Goal: Task Accomplishment & Management: Manage account settings

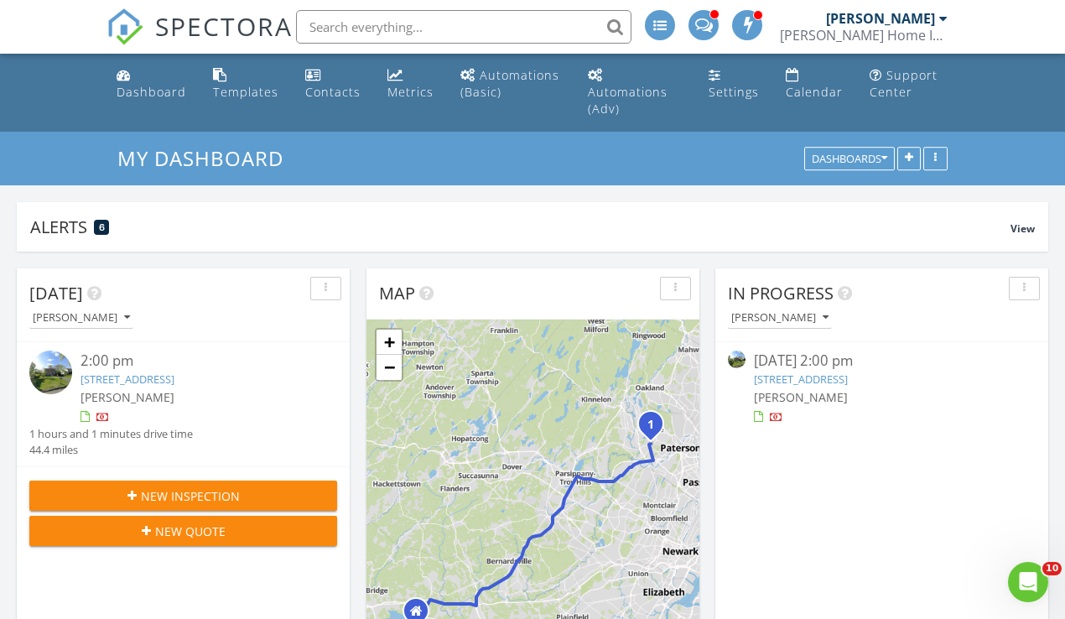
click at [847, 377] on link "40 Prospect Rd, Wayne, NJ 07470" at bounding box center [801, 378] width 94 height 15
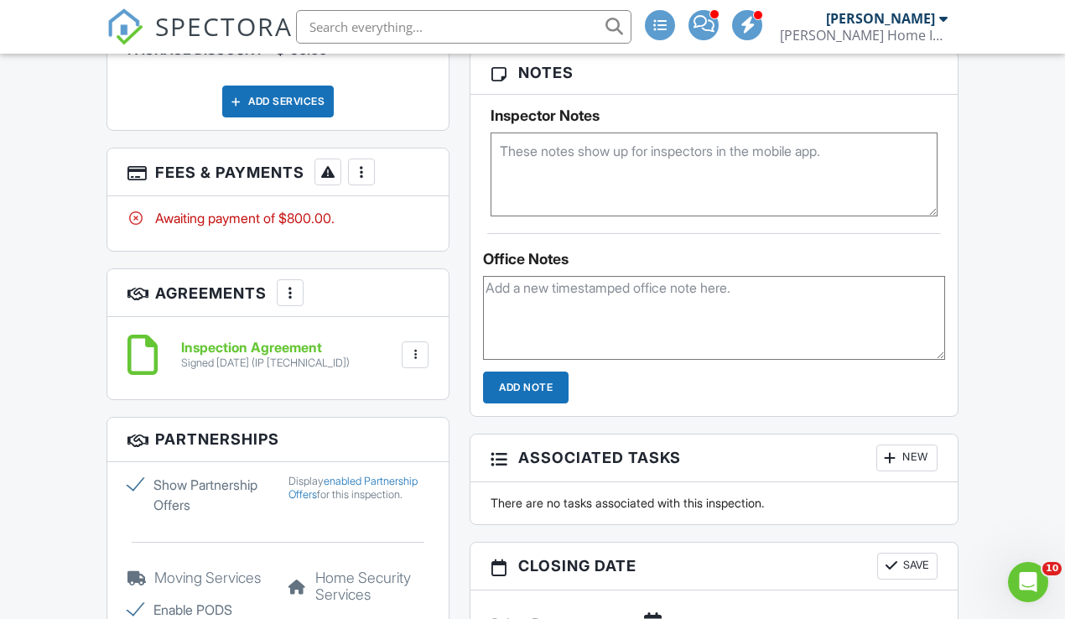
scroll to position [1109, 0]
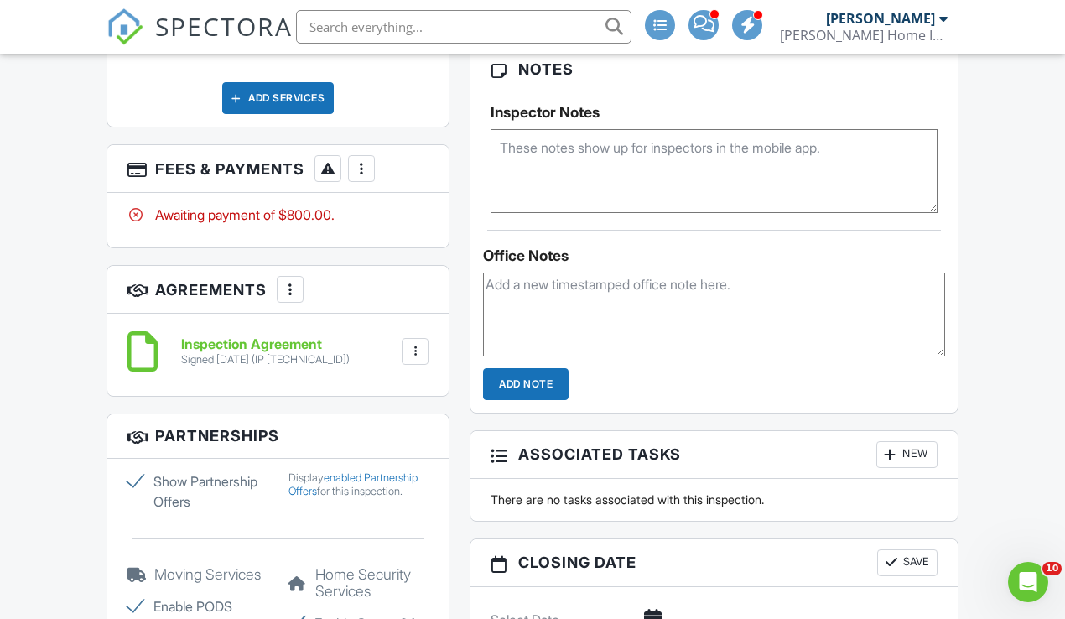
click at [365, 168] on div at bounding box center [361, 168] width 17 height 17
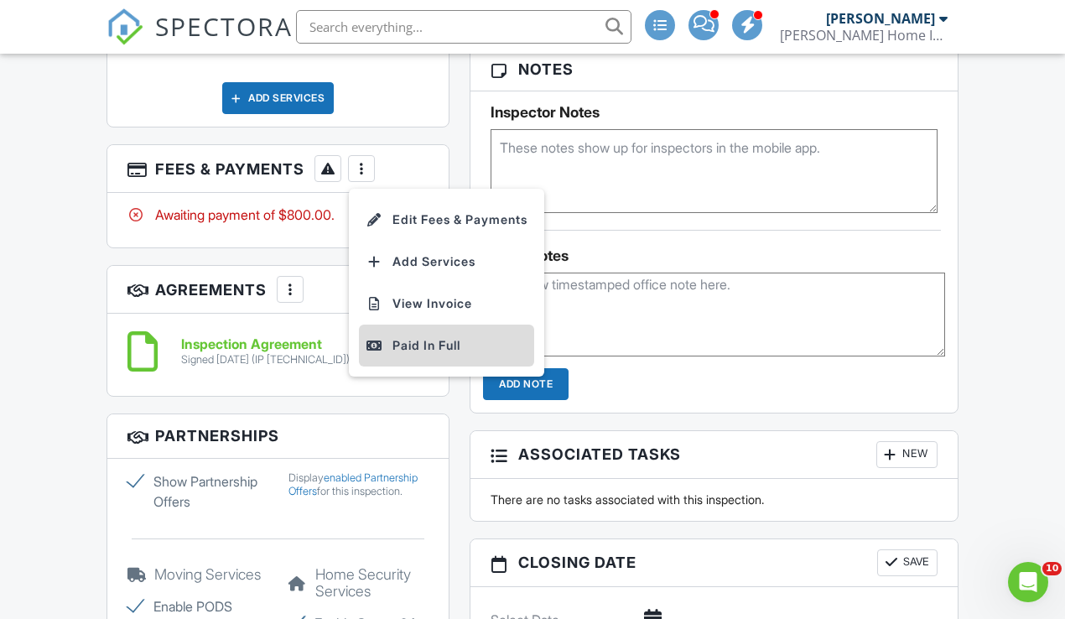
click at [439, 337] on div "Paid In Full" at bounding box center [446, 345] width 162 height 20
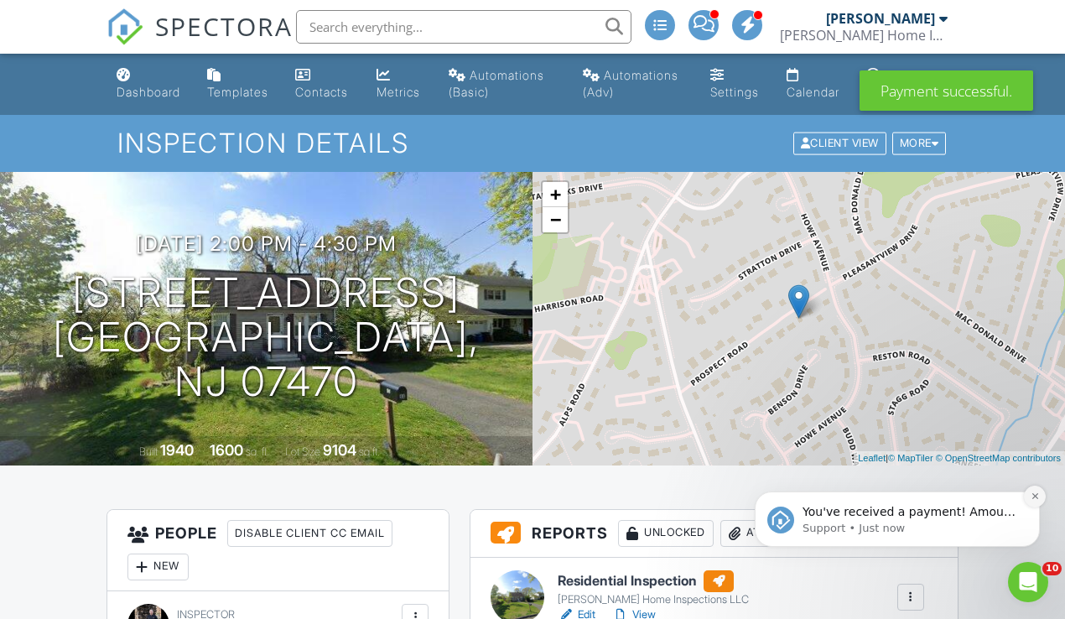
click at [1035, 499] on icon "Dismiss notification" at bounding box center [1034, 495] width 9 height 9
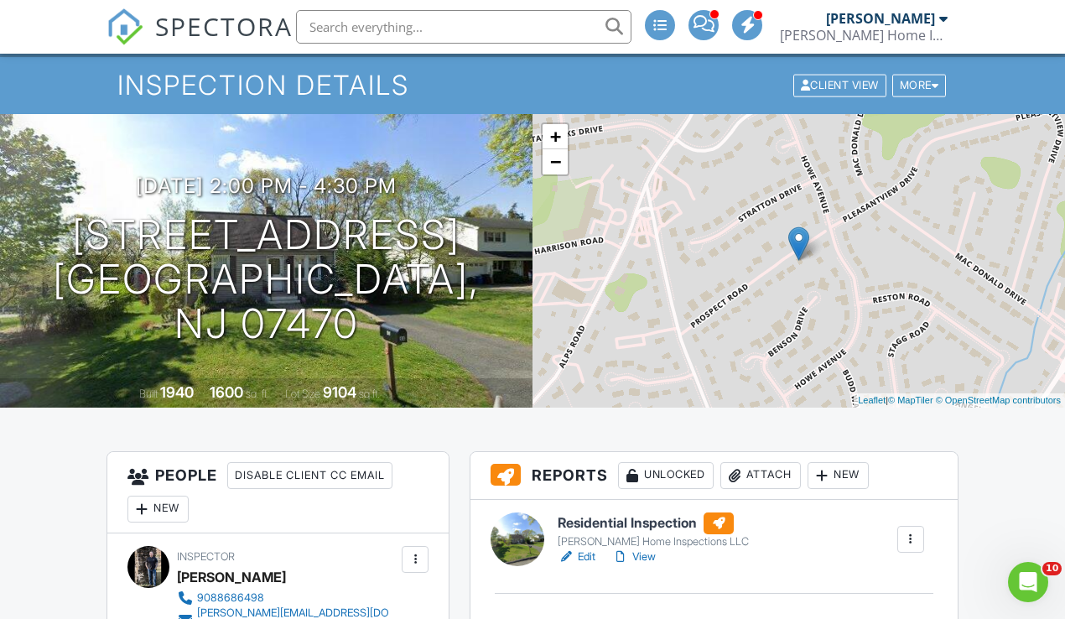
scroll to position [405, 0]
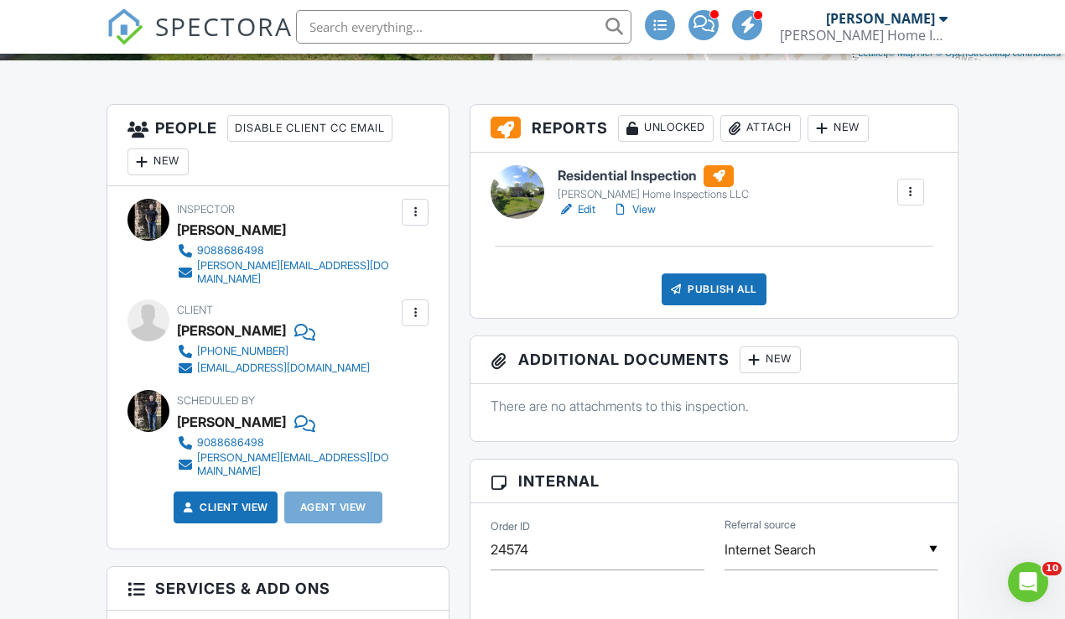
click at [656, 187] on h6 "Residential Inspection" at bounding box center [652, 176] width 191 height 22
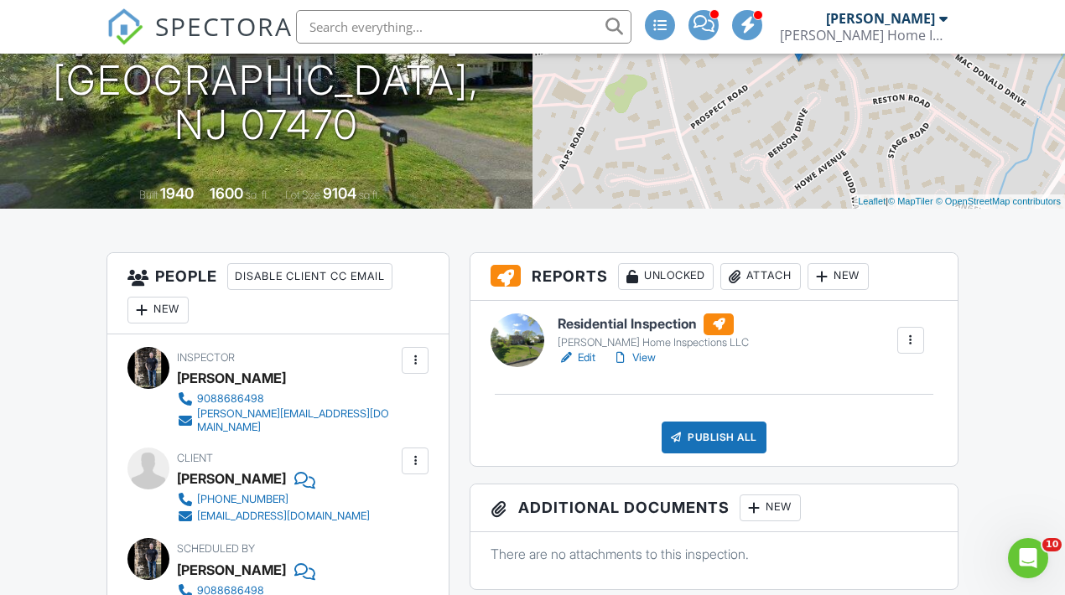
scroll to position [262, 0]
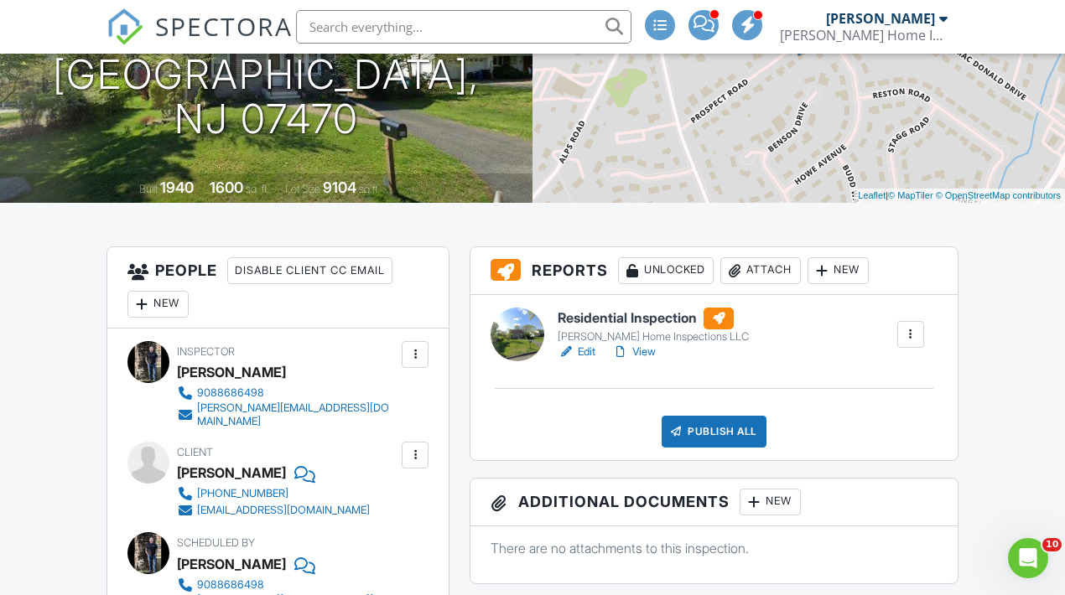
click at [775, 279] on div "Attach" at bounding box center [760, 270] width 80 height 27
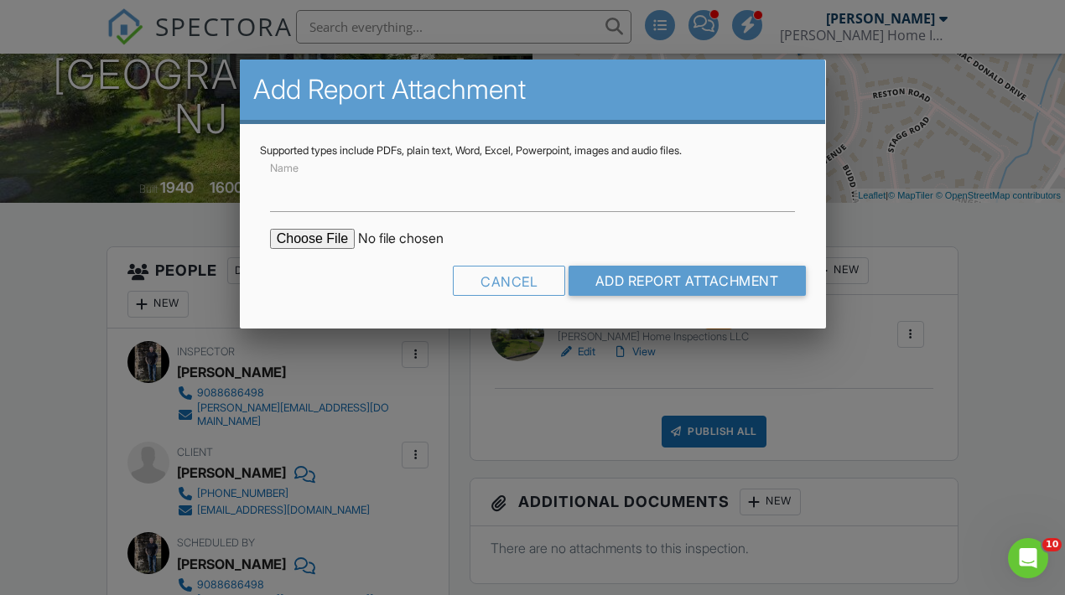
click at [308, 236] on input "file" at bounding box center [412, 239] width 285 height 20
type input "C:\fakepath\FHI Oil Tank Report_ Paluci.pdf"
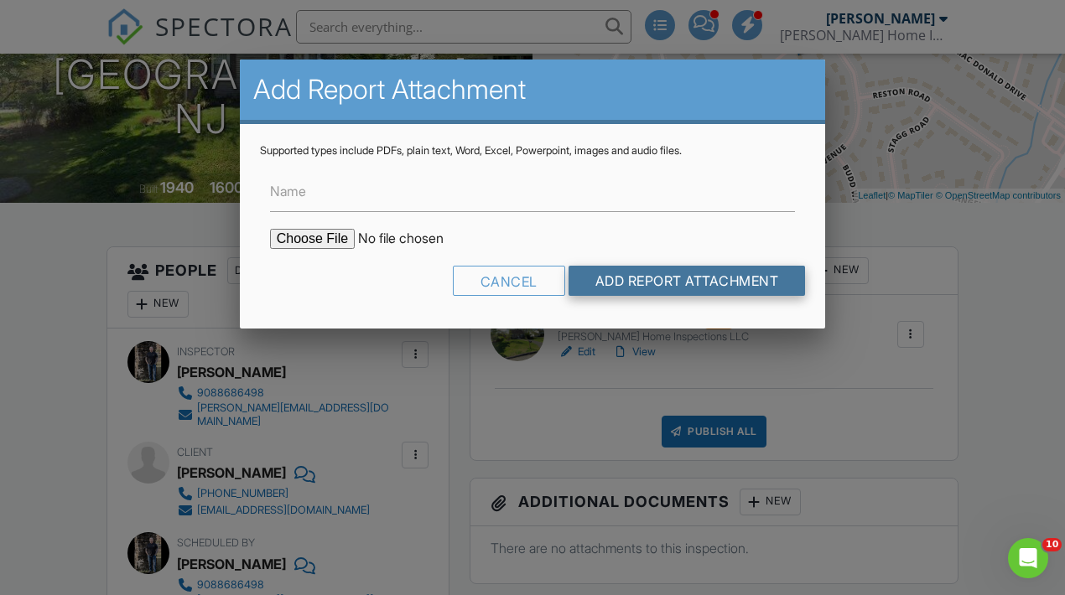
click at [736, 283] on input "Add Report Attachment" at bounding box center [686, 281] width 237 height 30
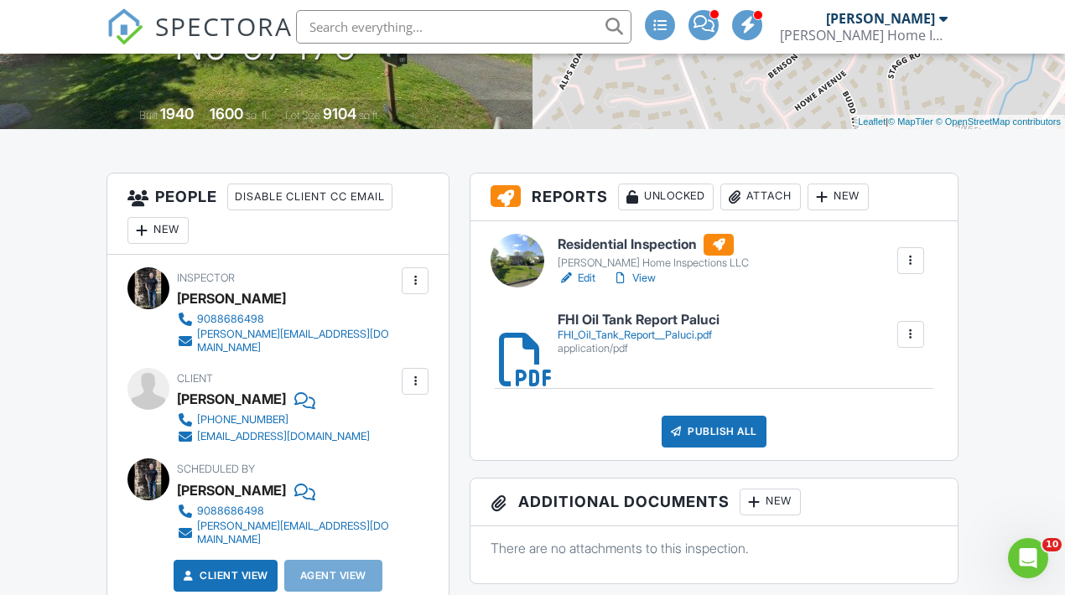
scroll to position [348, 0]
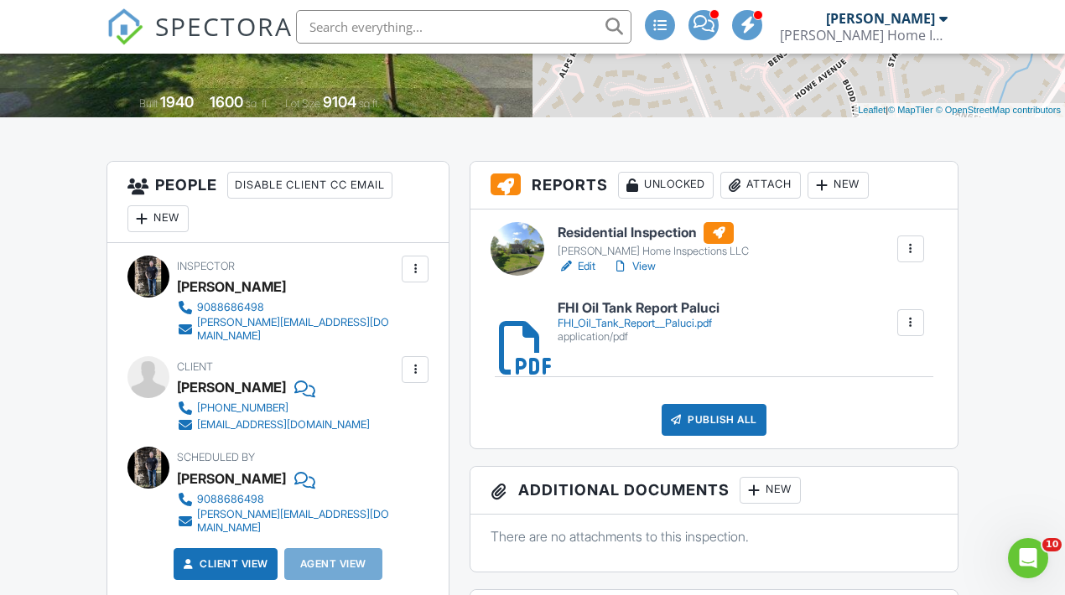
click at [767, 199] on div "Attach" at bounding box center [760, 185] width 80 height 27
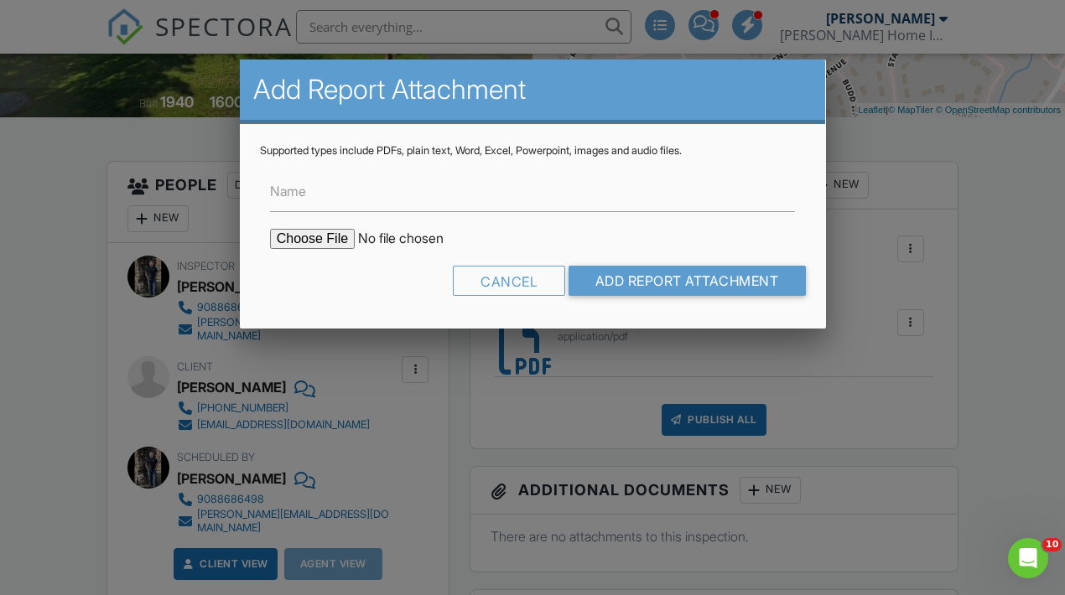
click at [313, 236] on input "file" at bounding box center [412, 239] width 285 height 20
type input "C:\fakepath\FHI NPMA-33 FORM 2004-2025-2.pdf"
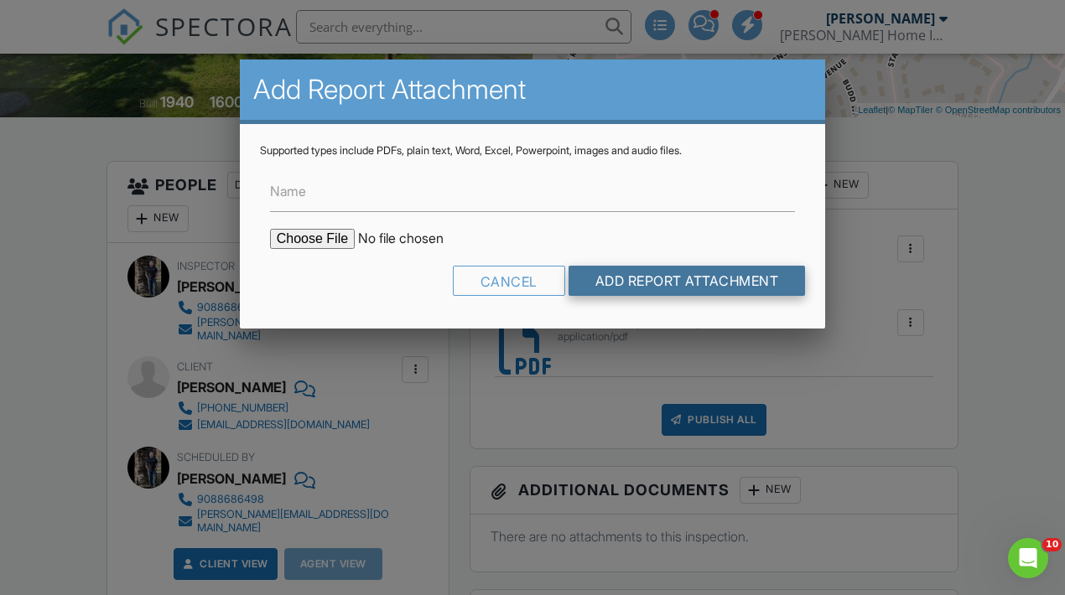
click at [716, 282] on input "Add Report Attachment" at bounding box center [686, 281] width 237 height 30
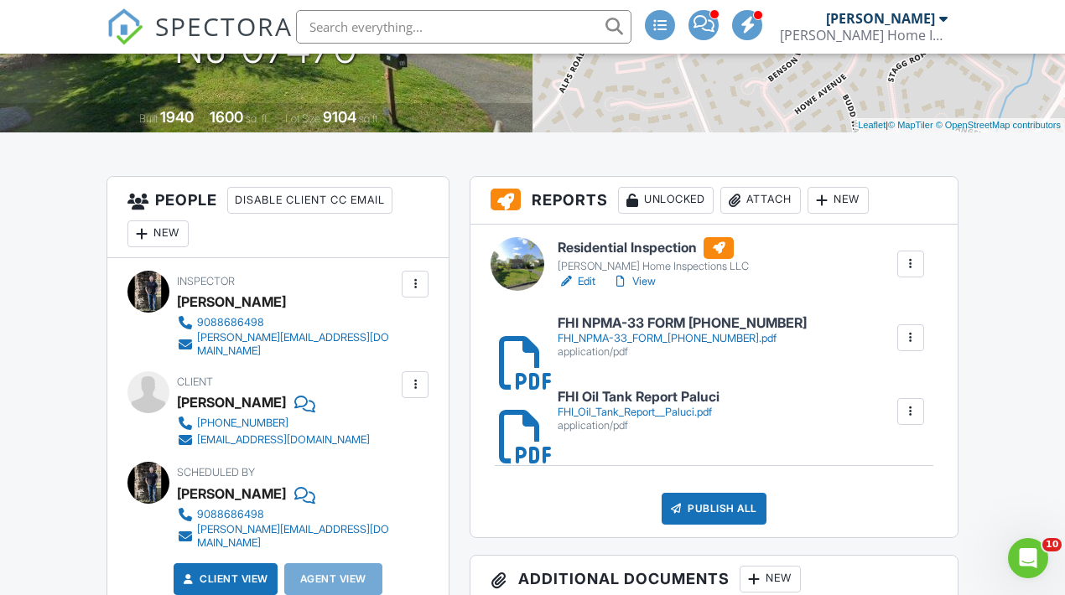
scroll to position [336, 0]
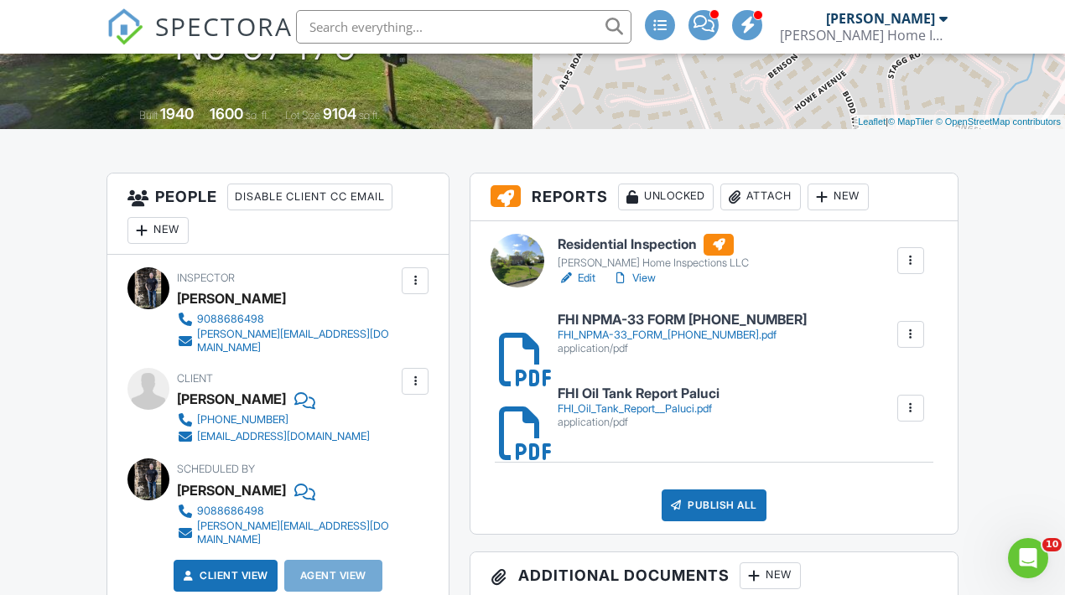
click at [678, 328] on h6 "FHI NPMA-33 FORM [PHONE_NUMBER]" at bounding box center [681, 320] width 249 height 15
click at [645, 256] on h6 "Residential Inspection" at bounding box center [652, 245] width 191 height 22
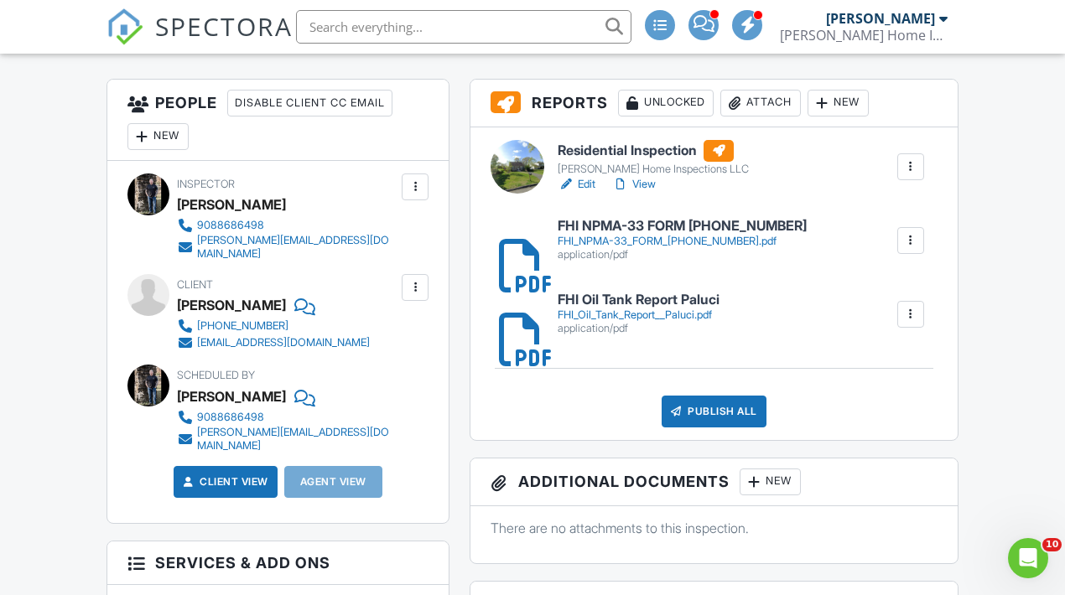
scroll to position [439, 0]
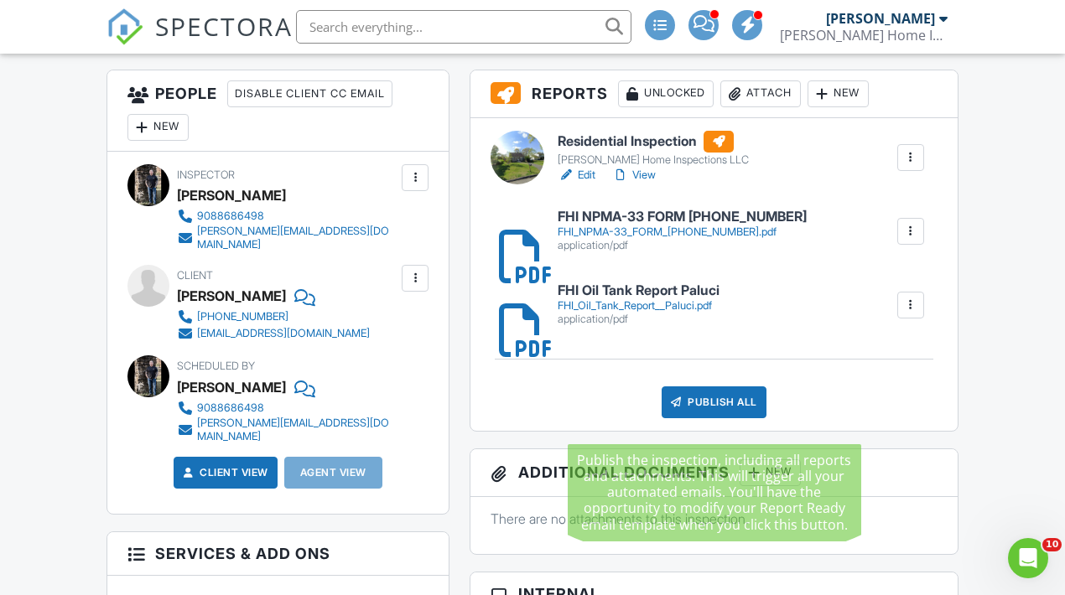
click at [704, 418] on div "Publish All" at bounding box center [713, 402] width 105 height 32
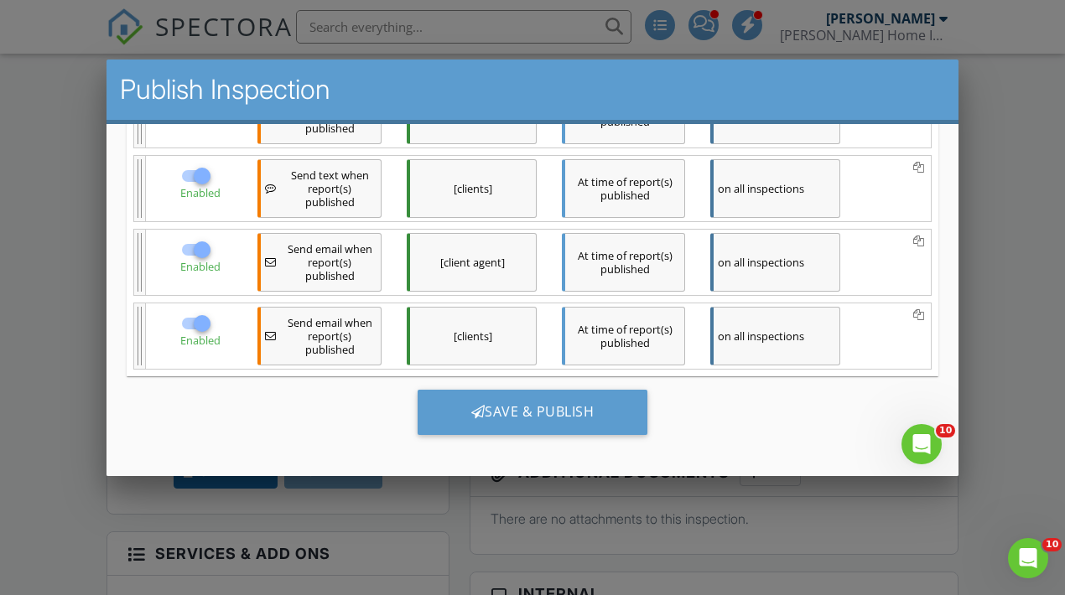
scroll to position [314, 0]
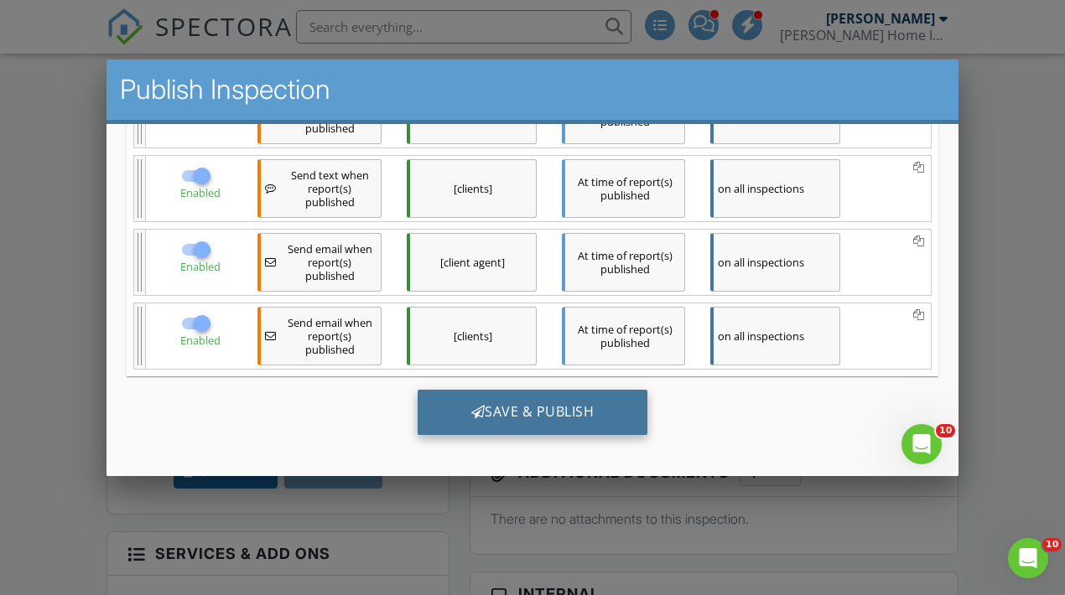
click at [604, 403] on div "Save & Publish" at bounding box center [532, 412] width 231 height 45
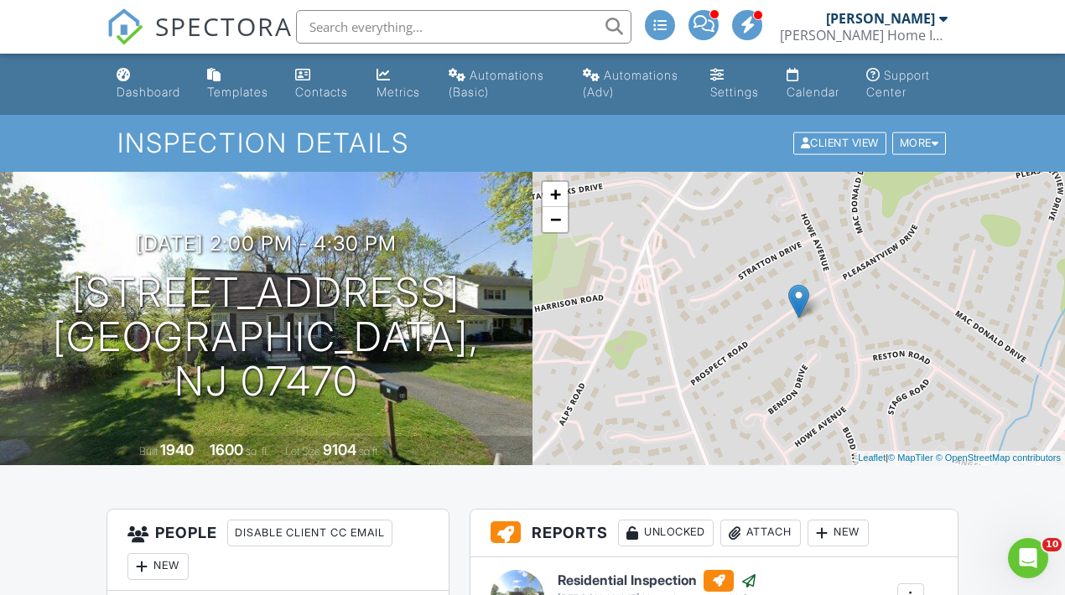
click at [219, 24] on span "SPECTORA" at bounding box center [223, 25] width 137 height 35
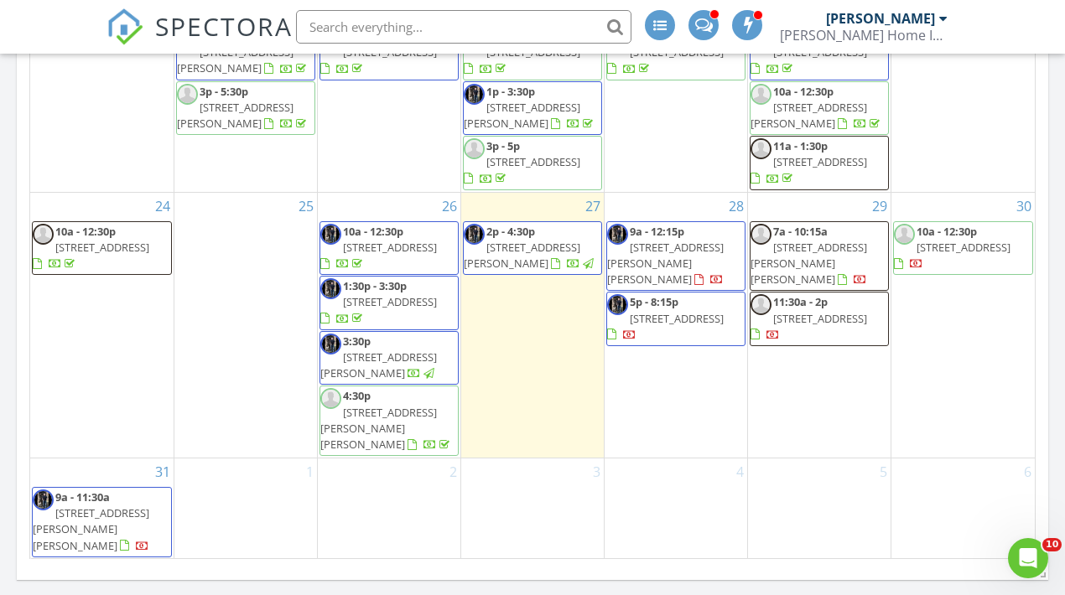
scroll to position [1013, 0]
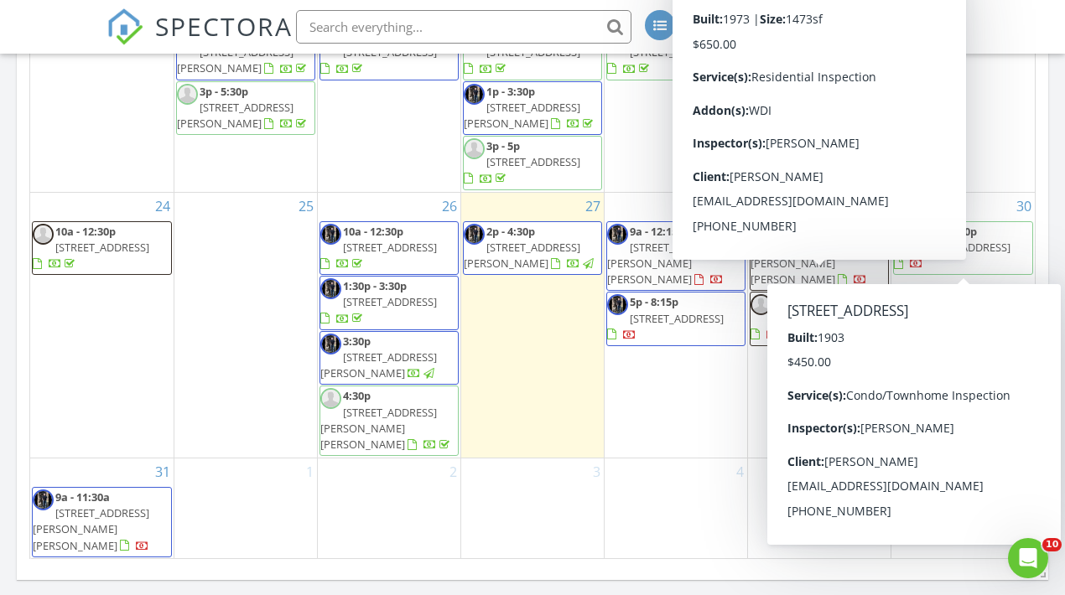
click at [969, 239] on span "10a - 12:30p" at bounding box center [946, 231] width 60 height 15
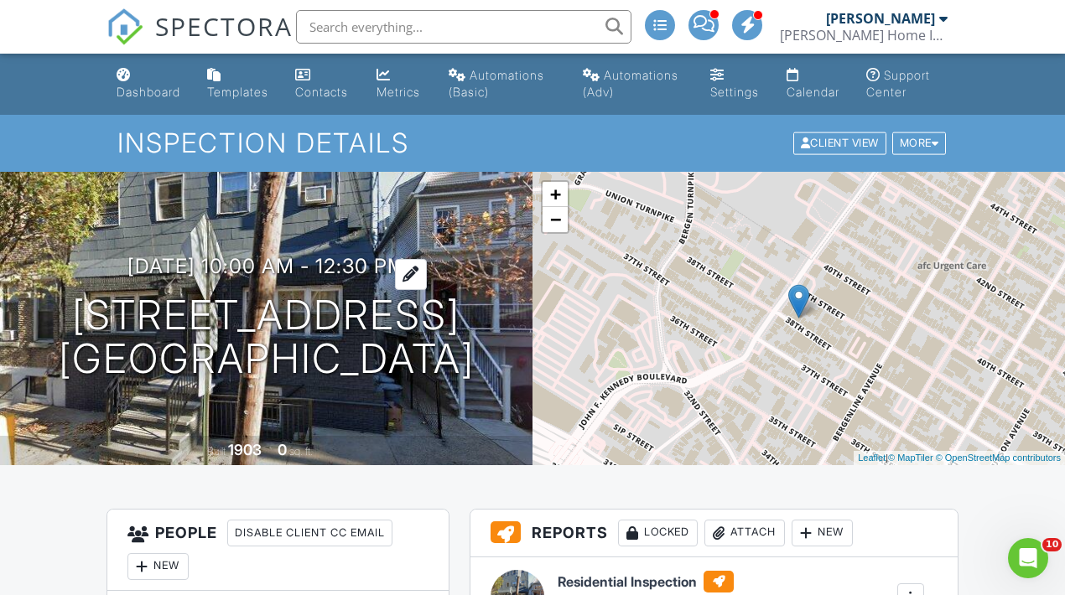
click at [261, 277] on h3 "[DATE] 10:00 am - 12:30 pm" at bounding box center [266, 266] width 278 height 23
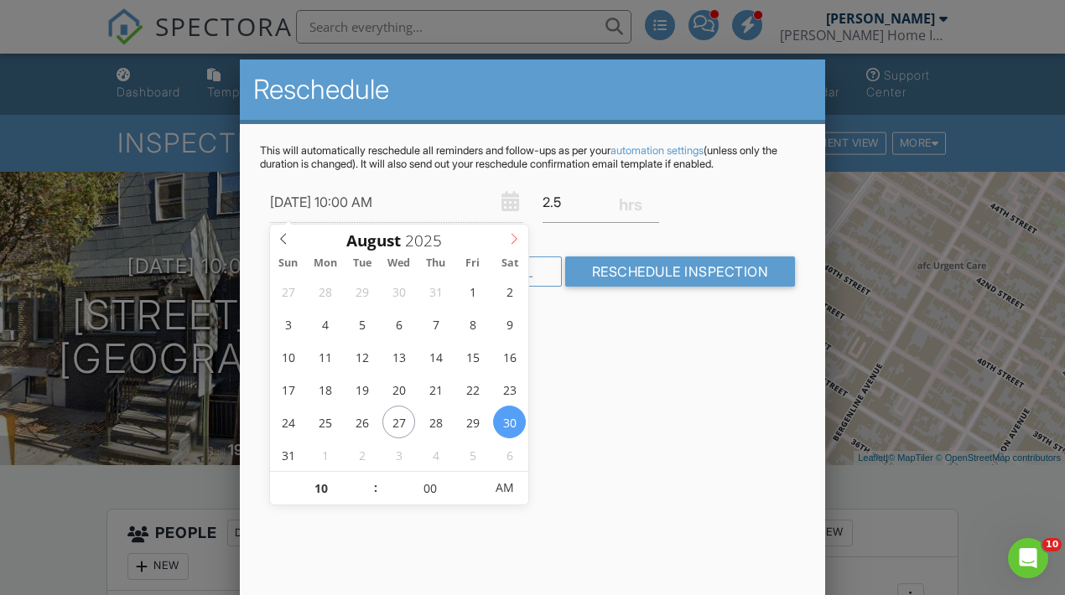
click at [516, 239] on icon at bounding box center [514, 239] width 12 height 12
type input "[DATE] 10:00 AM"
click at [645, 360] on div "Reschedule This will automatically reschedule all reminders and follow-ups as p…" at bounding box center [533, 353] width 586 height 587
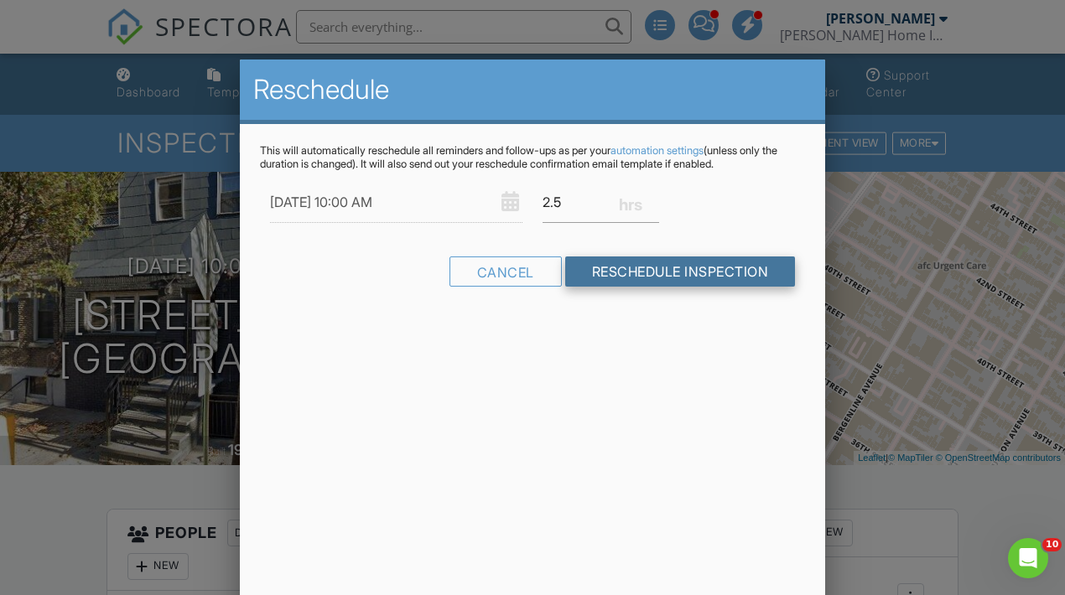
click at [670, 266] on input "Reschedule Inspection" at bounding box center [680, 272] width 231 height 30
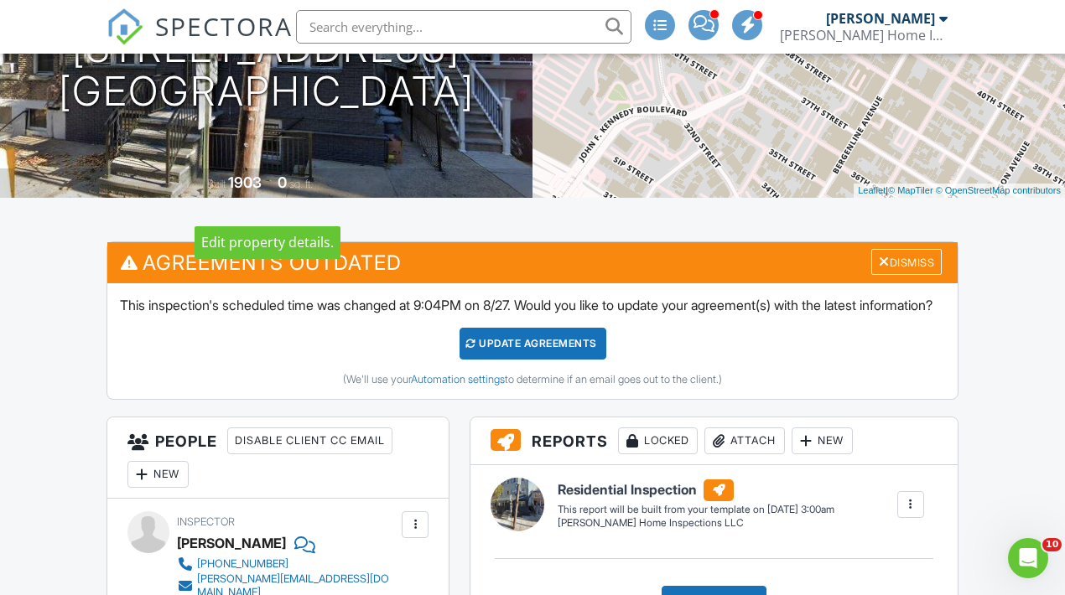
scroll to position [274, 0]
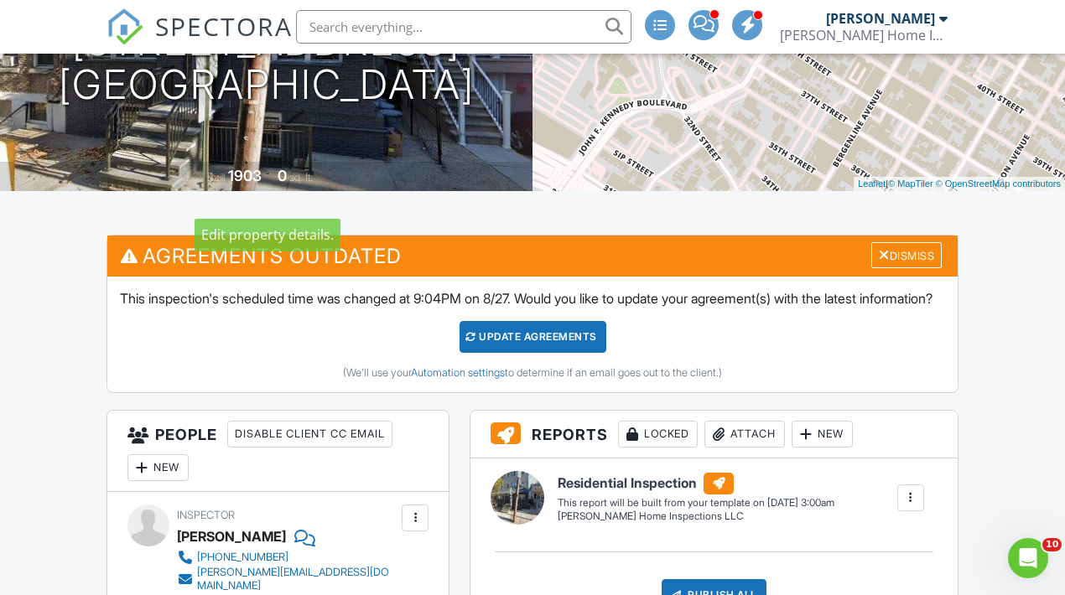
click at [540, 353] on div "Update Agreements" at bounding box center [532, 337] width 147 height 32
